Goal: Task Accomplishment & Management: Use online tool/utility

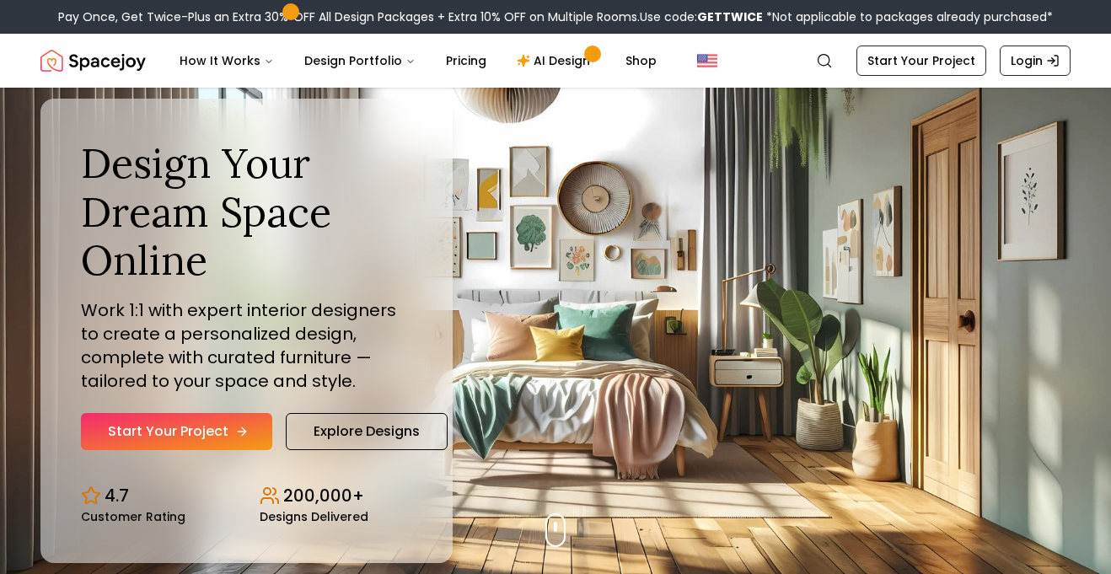
click at [137, 441] on link "Start Your Project" at bounding box center [176, 431] width 191 height 37
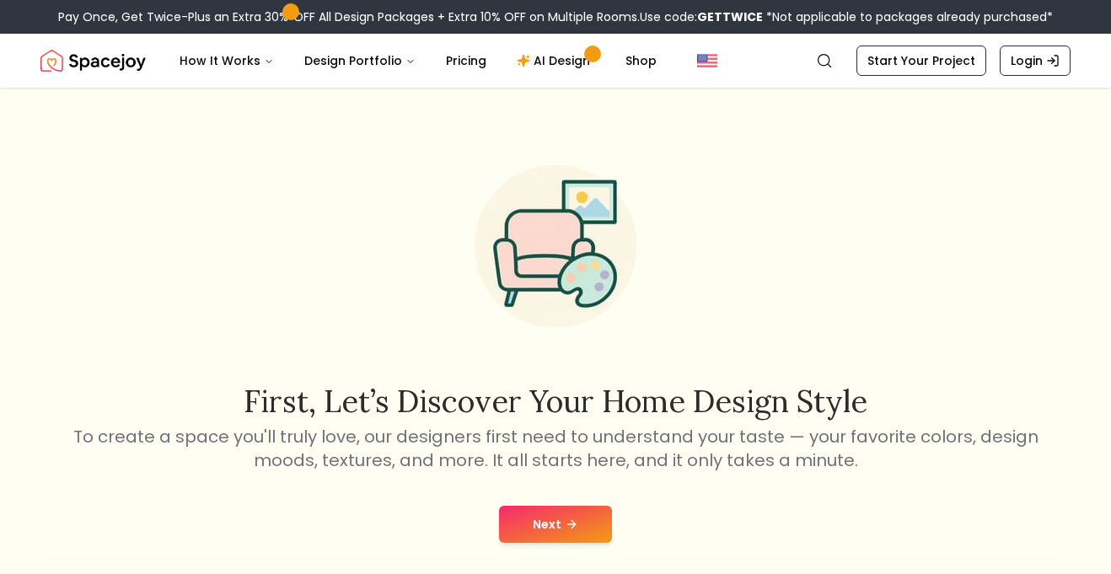
click at [583, 518] on button "Next" at bounding box center [555, 524] width 113 height 37
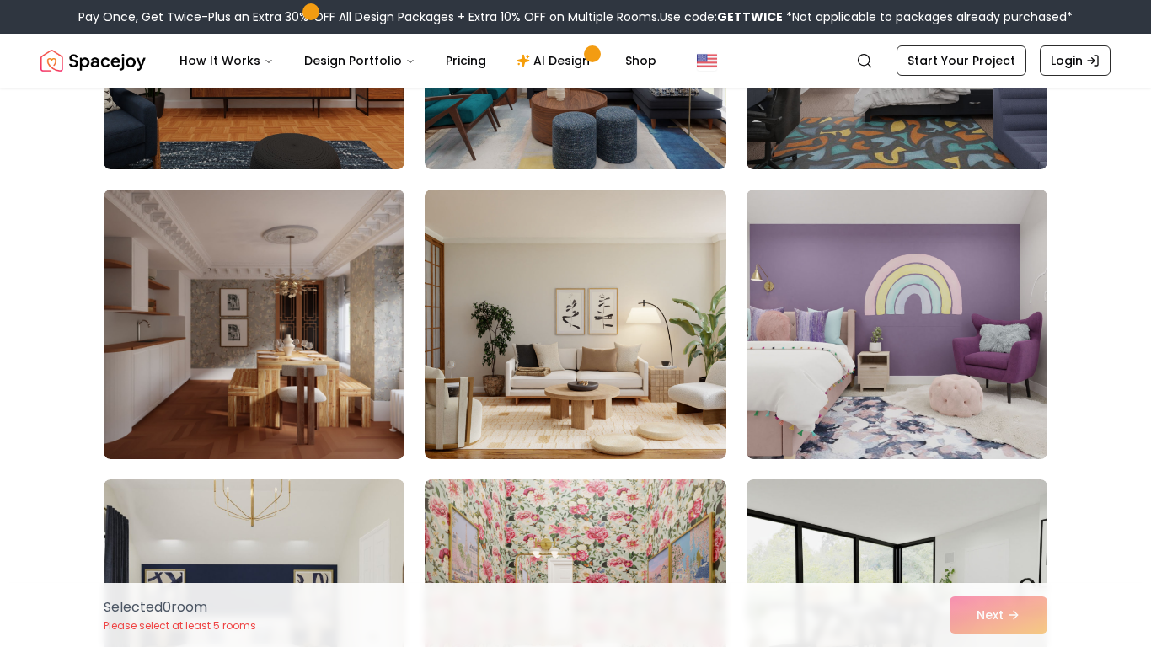
scroll to position [493, 0]
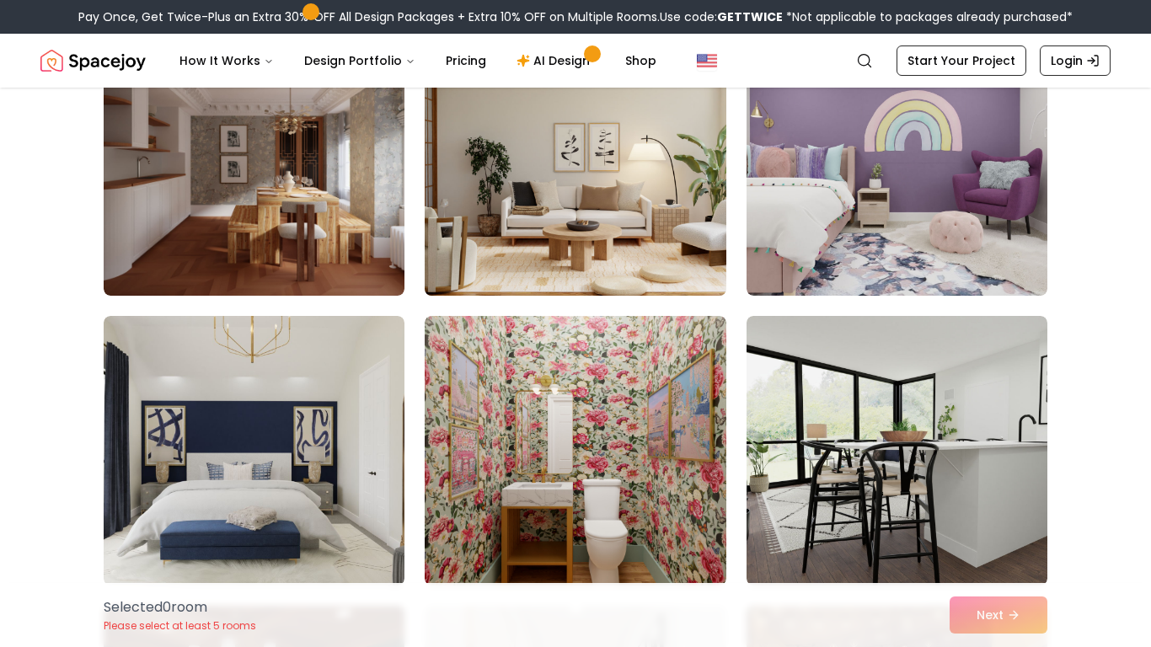
click at [617, 172] on img at bounding box center [575, 160] width 316 height 283
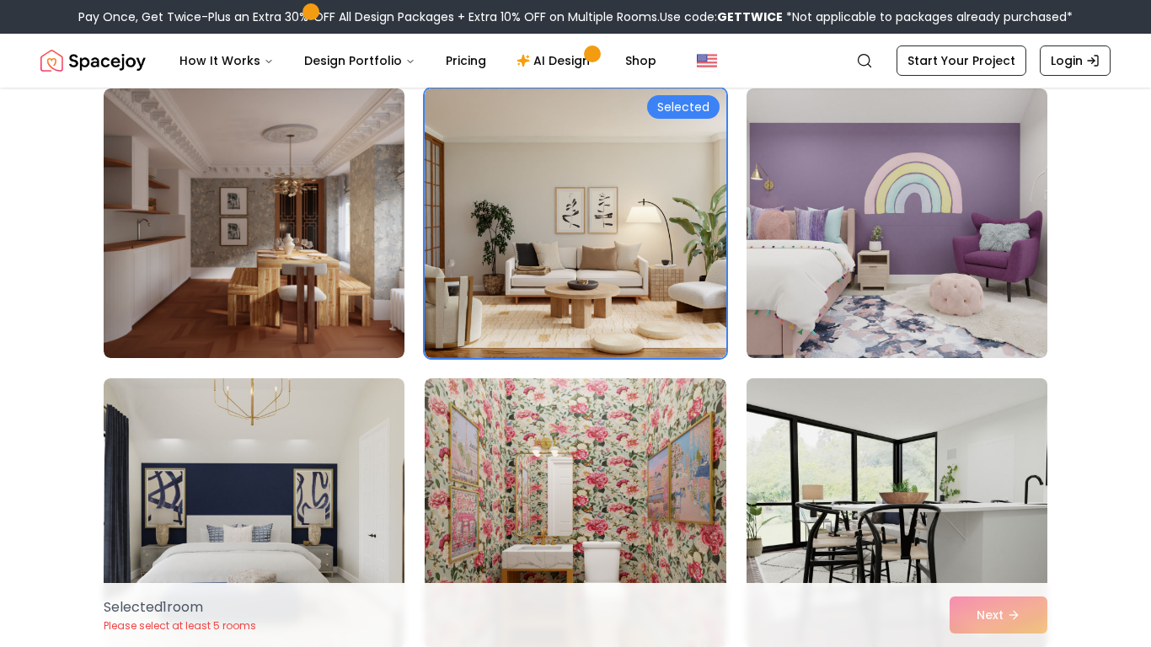
scroll to position [429, 0]
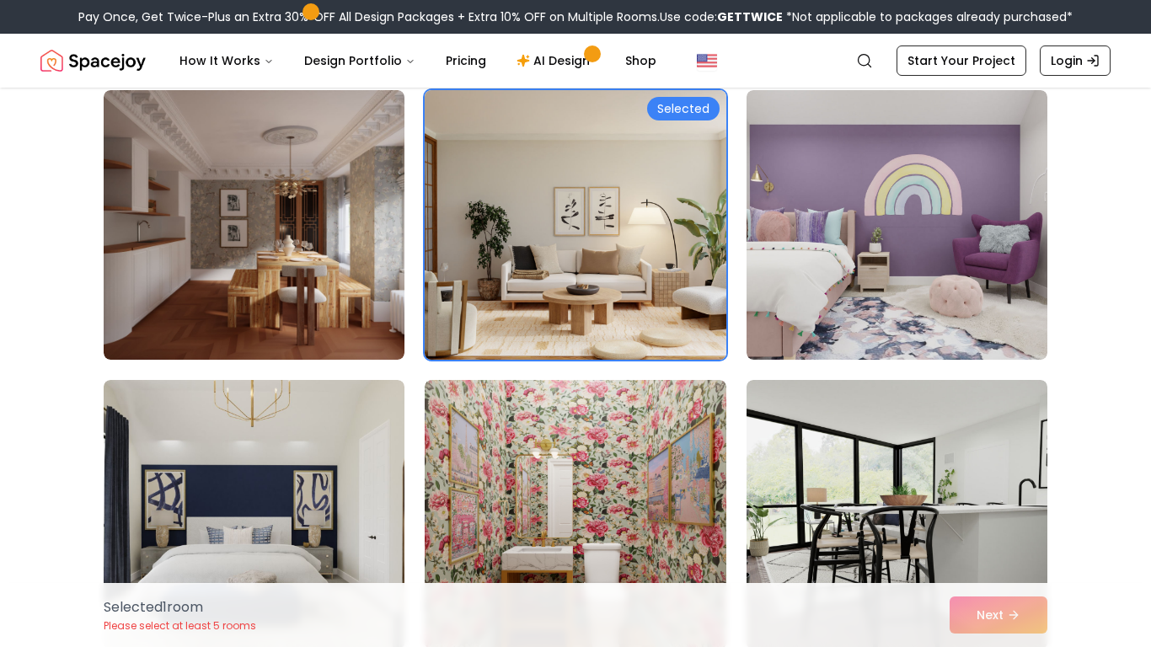
click at [611, 274] on img at bounding box center [575, 224] width 316 height 283
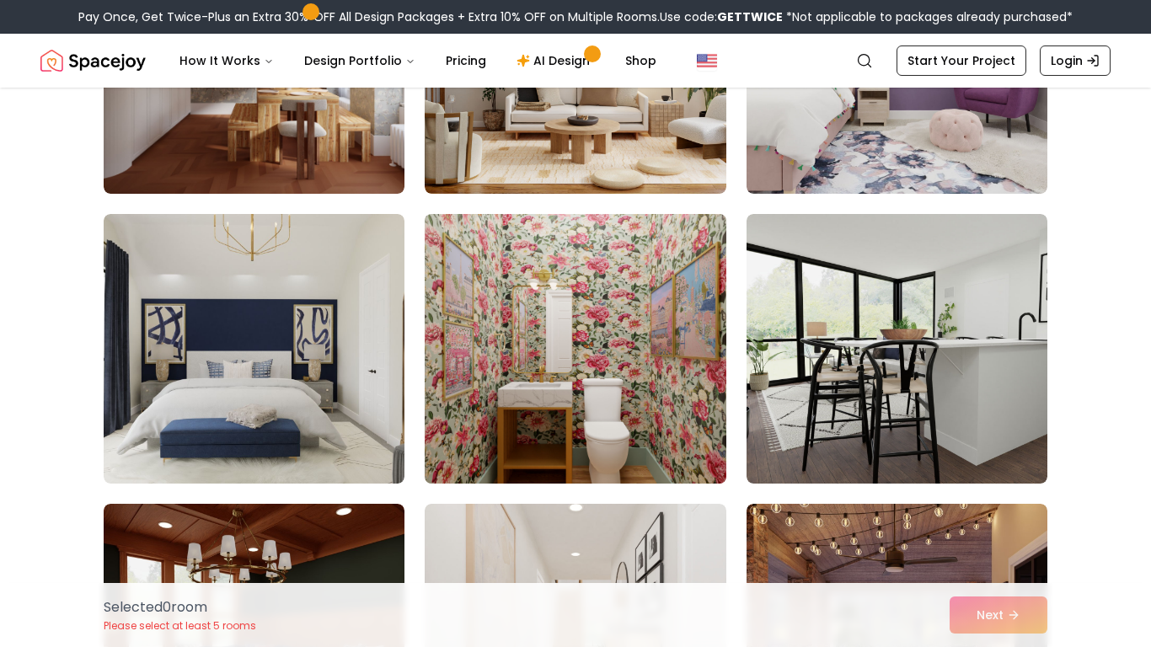
scroll to position [588, 0]
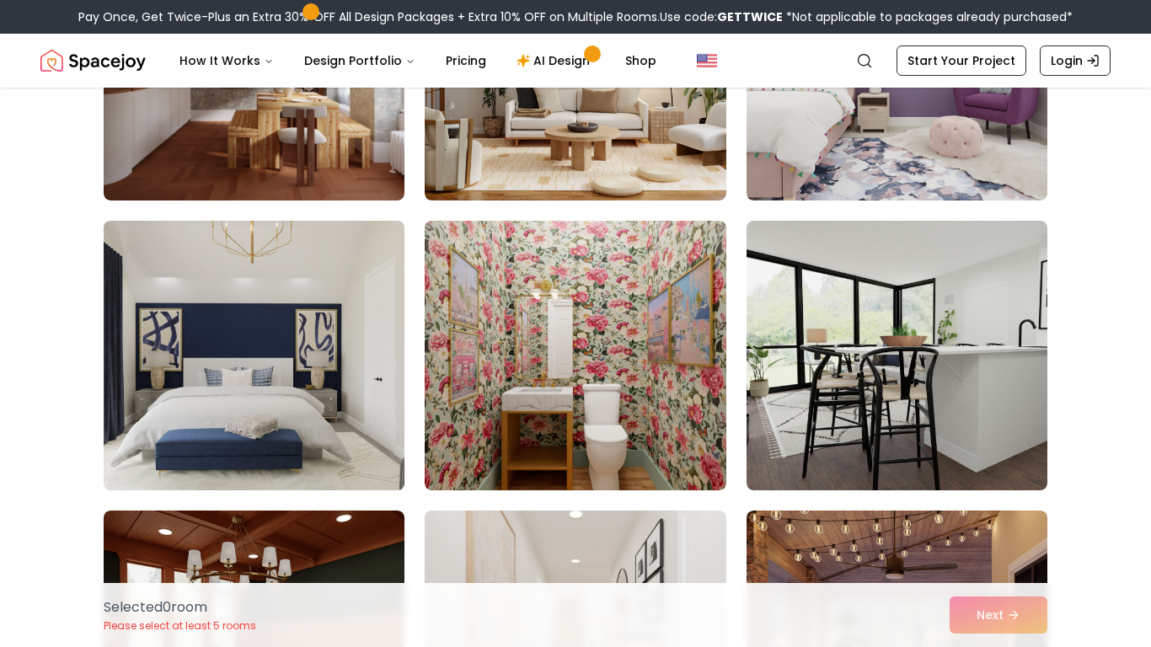
click at [327, 307] on img at bounding box center [254, 355] width 316 height 283
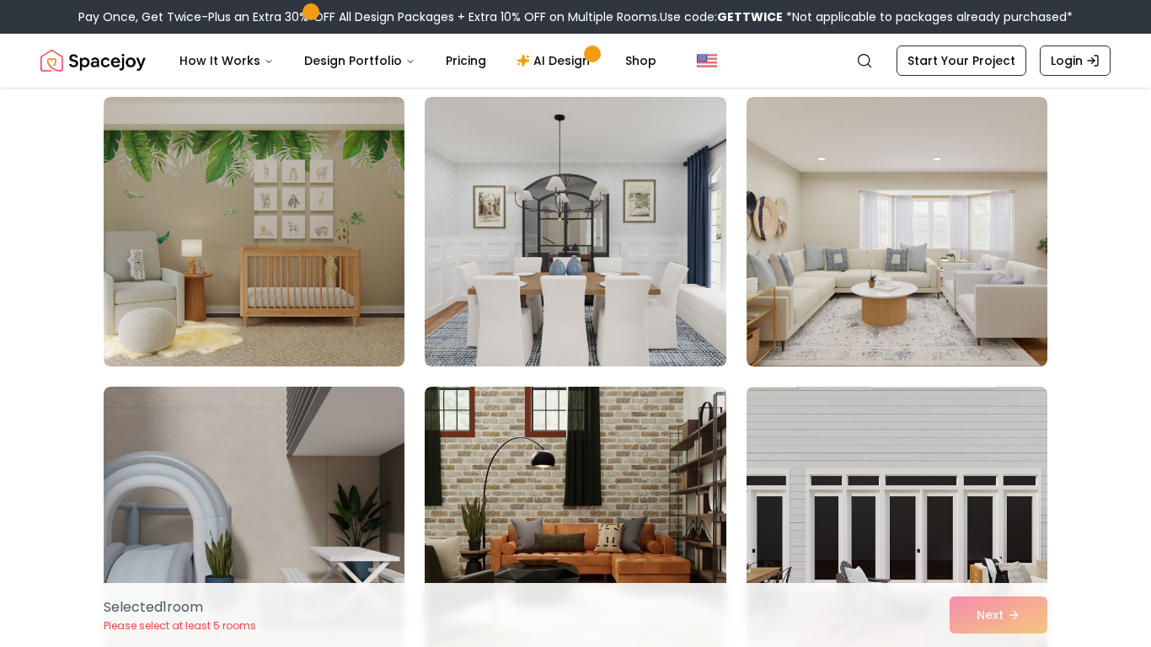
scroll to position [2454, 0]
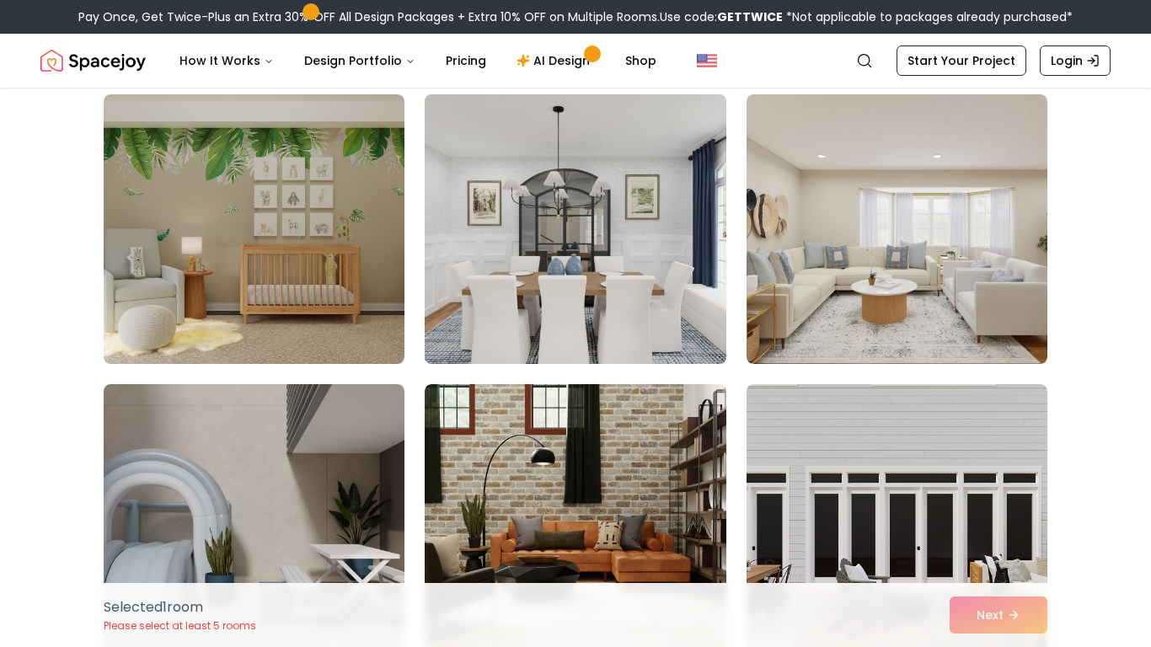
click at [658, 270] on img at bounding box center [575, 229] width 316 height 283
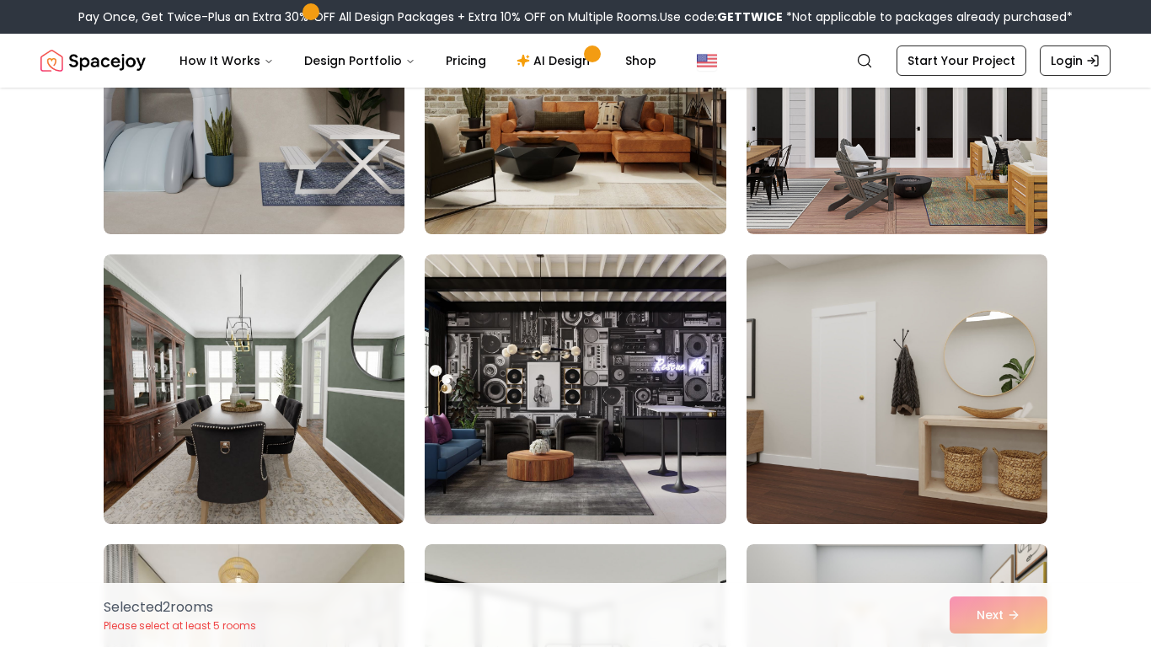
scroll to position [2906, 0]
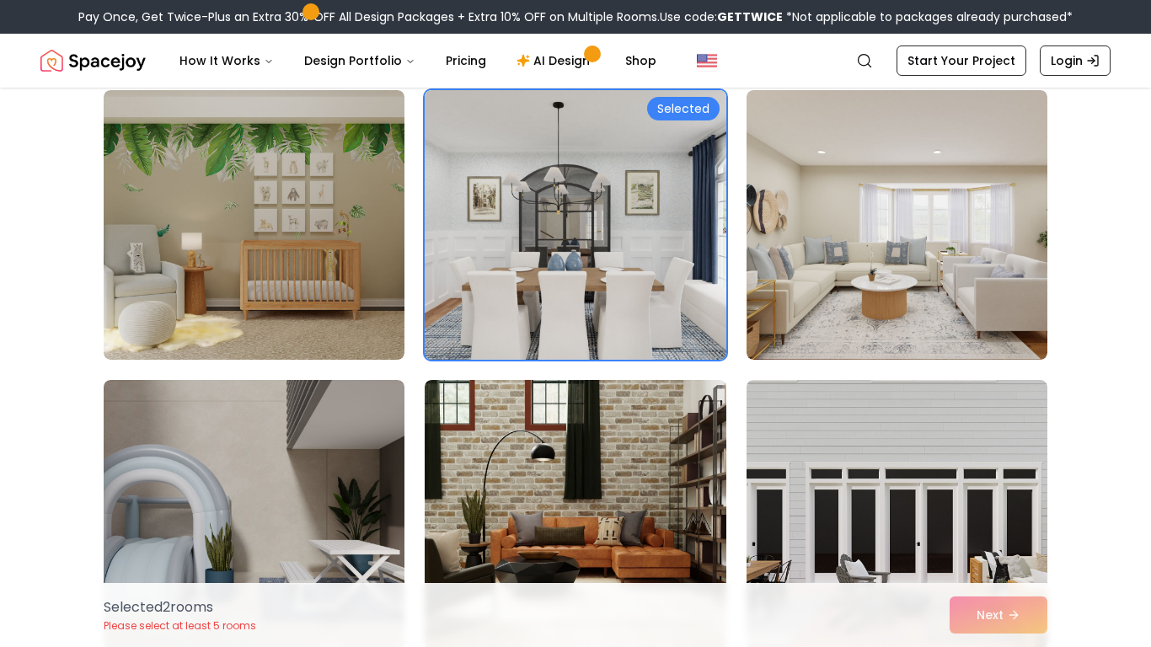
click at [631, 254] on img at bounding box center [575, 224] width 316 height 283
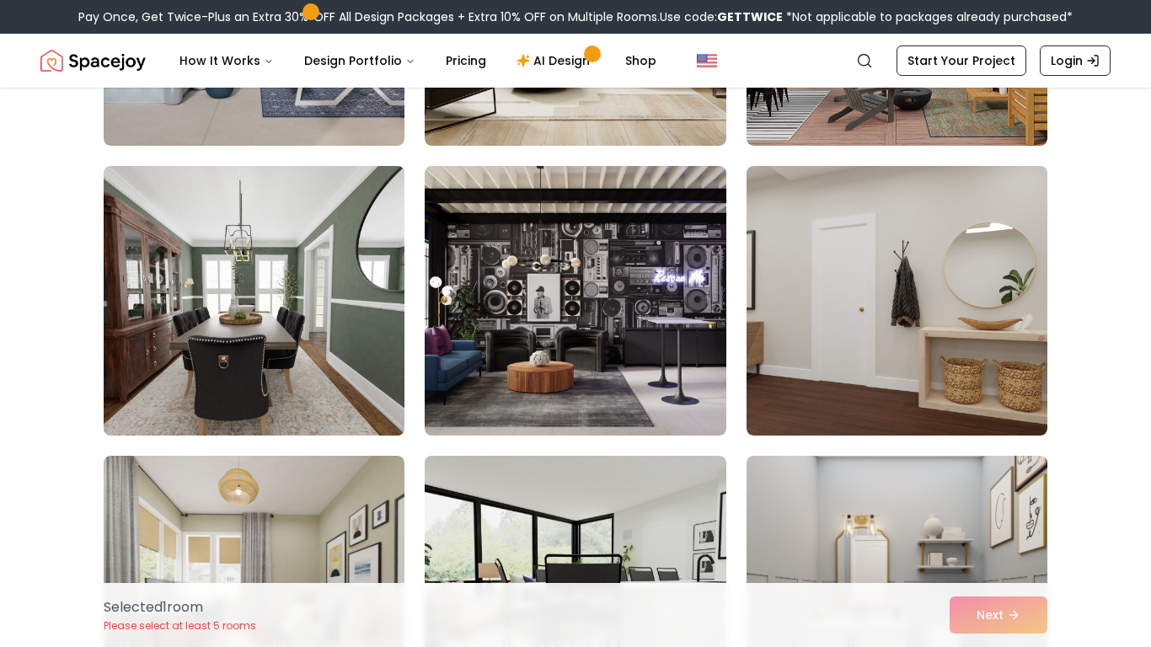
click at [284, 293] on img at bounding box center [254, 300] width 316 height 283
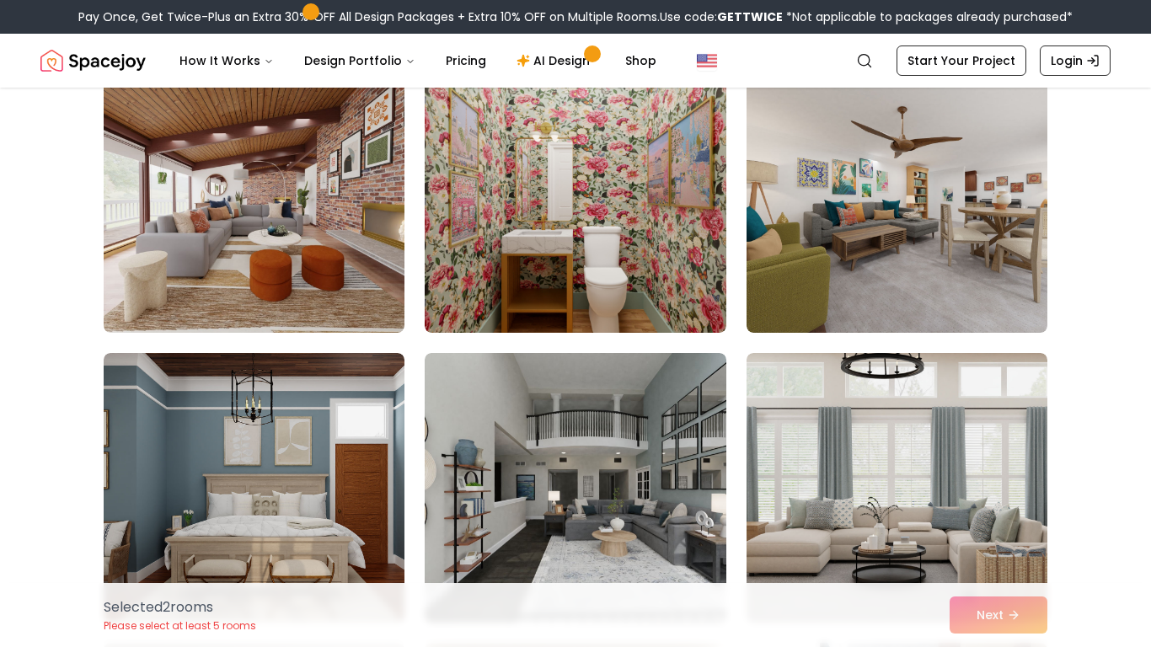
scroll to position [3941, 0]
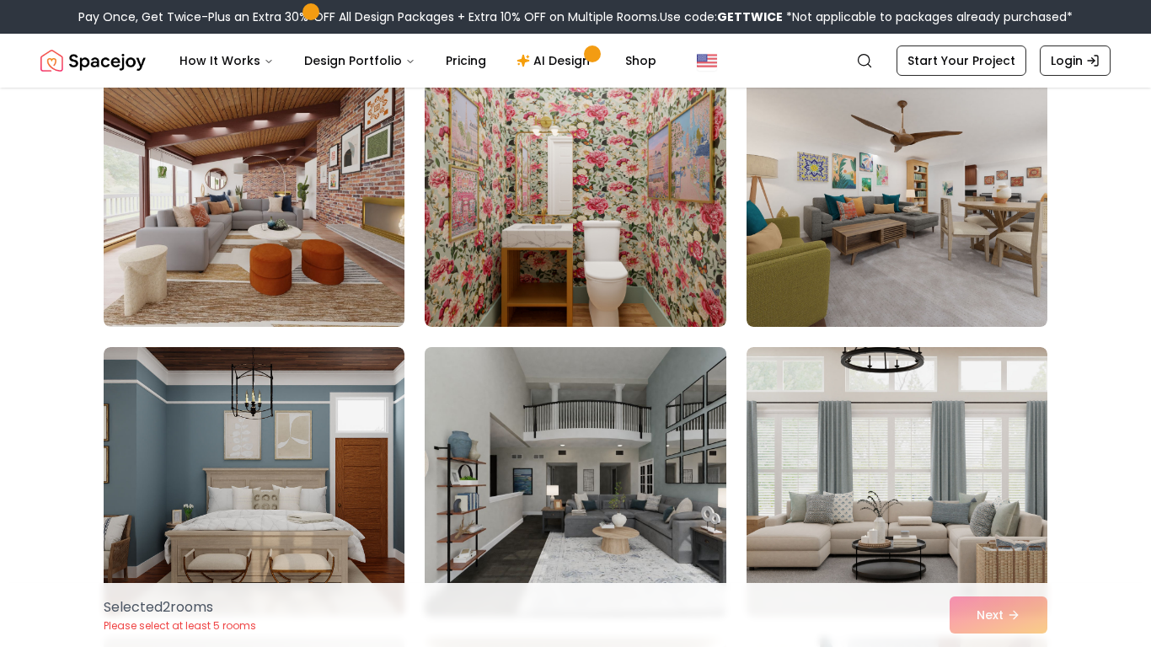
click at [635, 513] on img at bounding box center [575, 482] width 316 height 283
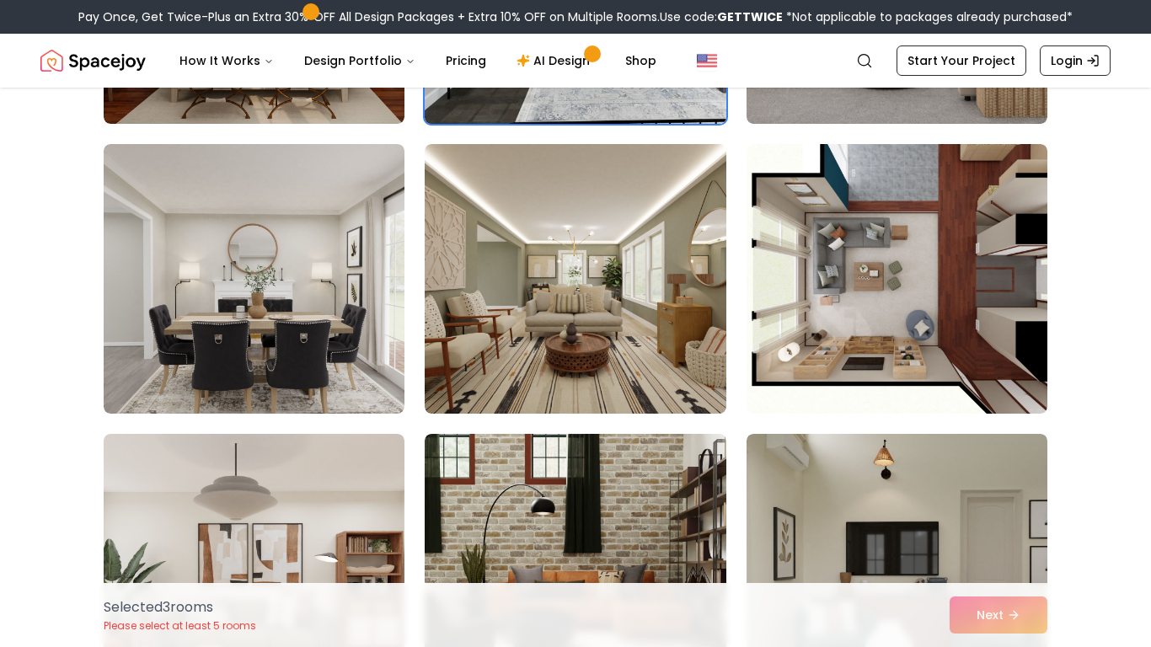
scroll to position [4432, 0]
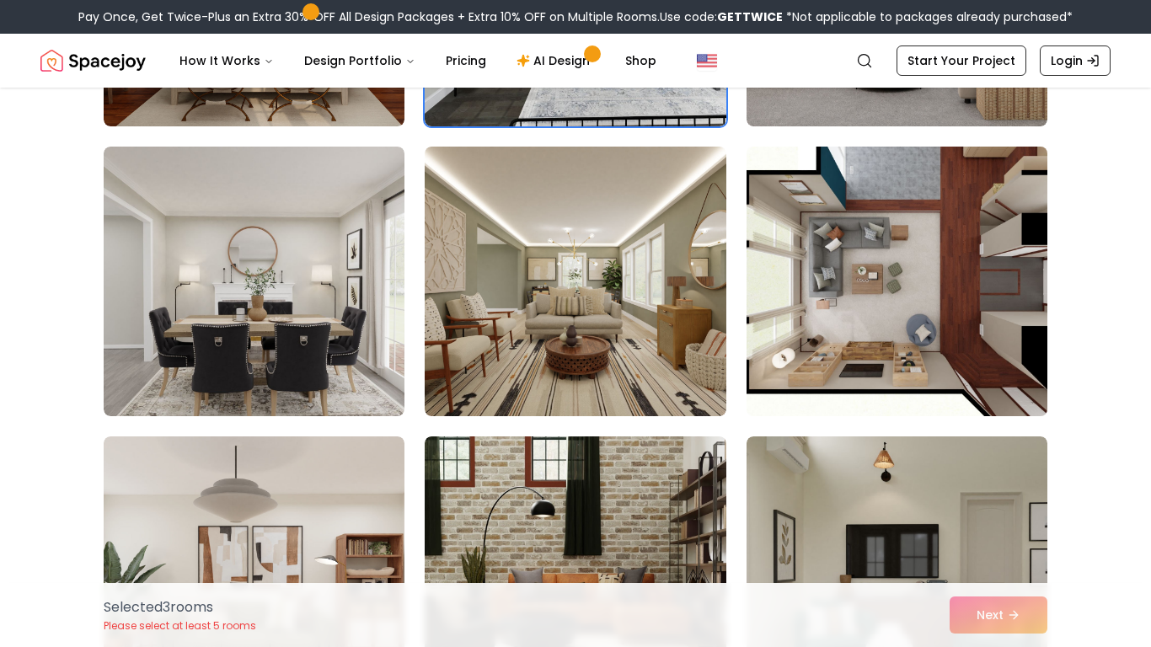
click at [954, 250] on img at bounding box center [897, 281] width 316 height 283
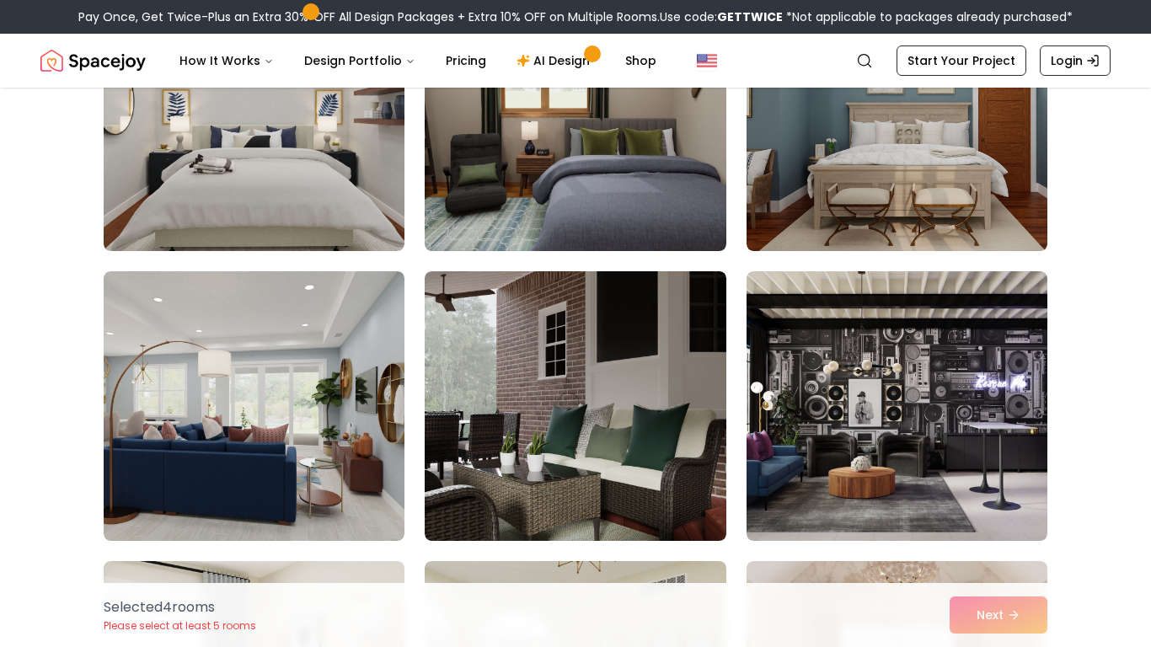
scroll to position [5471, 0]
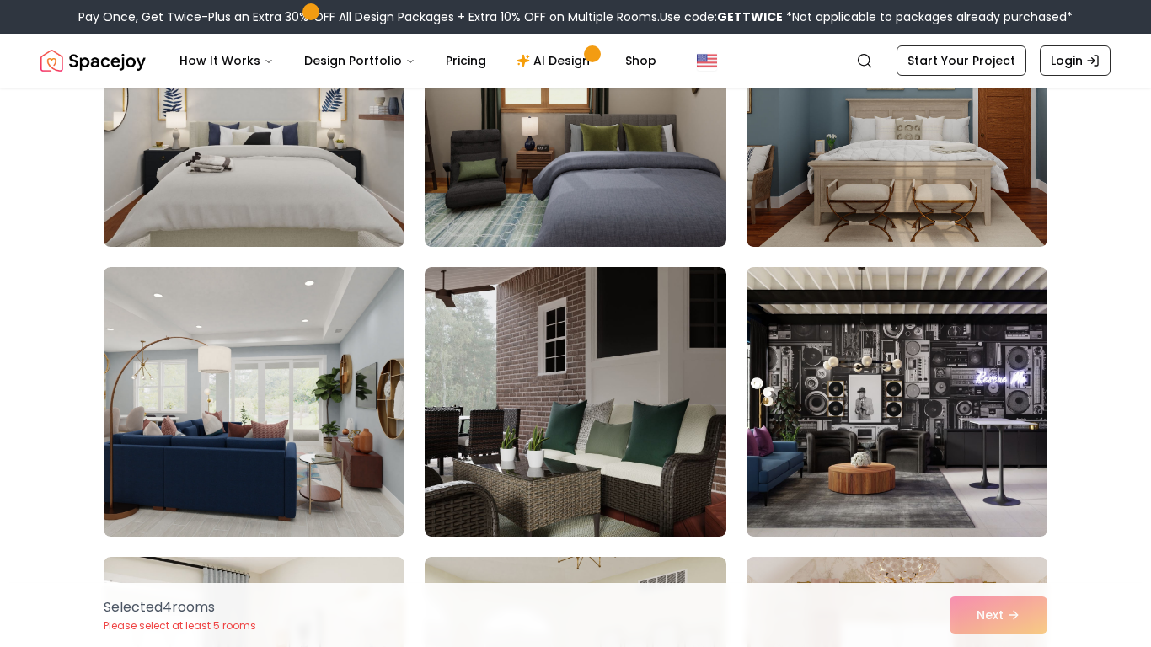
click at [346, 184] on img at bounding box center [254, 111] width 316 height 283
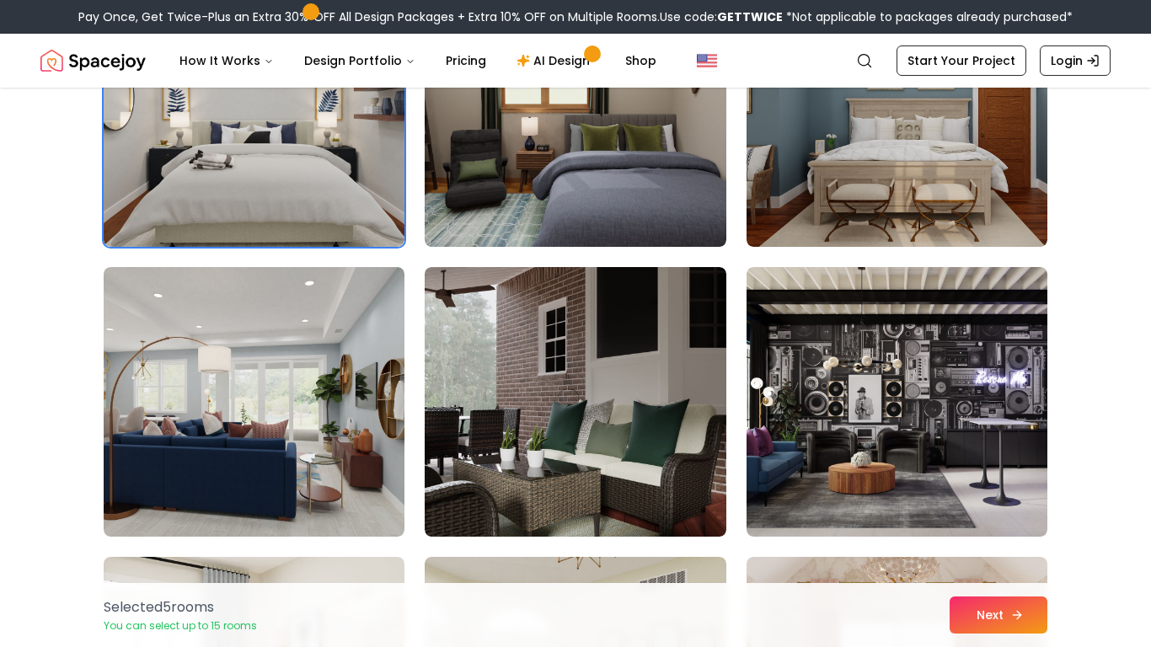
click at [989, 573] on button "Next" at bounding box center [999, 615] width 98 height 37
